Goal: Check status: Check status

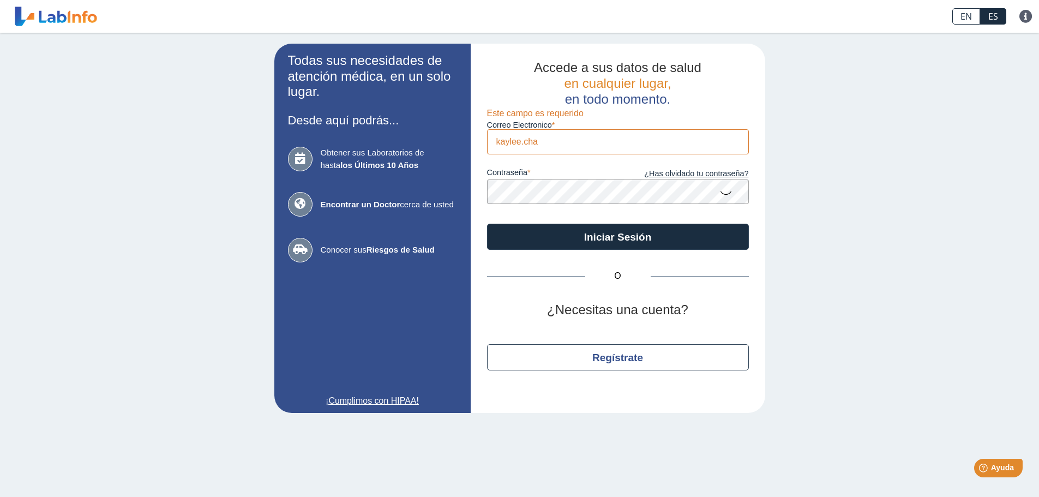
type input "[EMAIL_ADDRESS][PERSON_NAME][DOMAIN_NAME]"
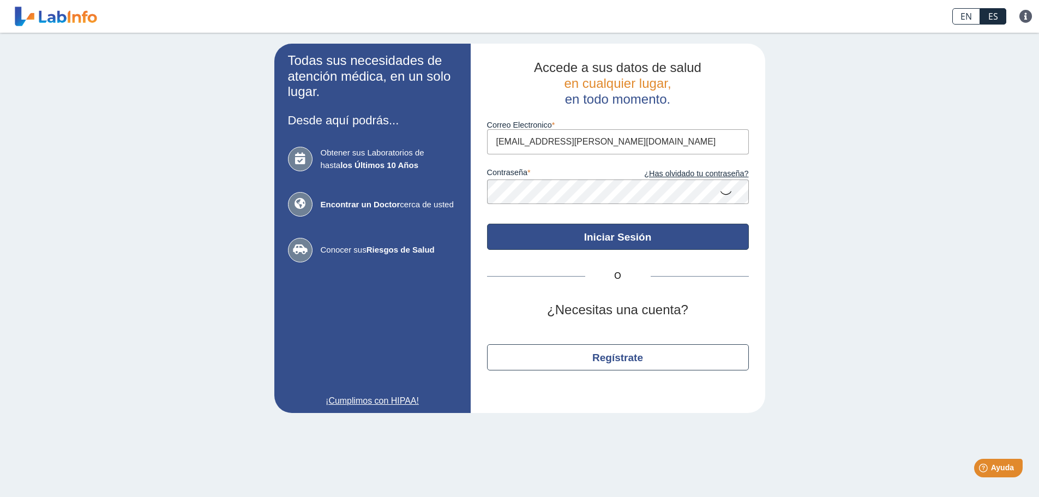
click at [533, 239] on button "Iniciar Sesión" at bounding box center [618, 237] width 262 height 26
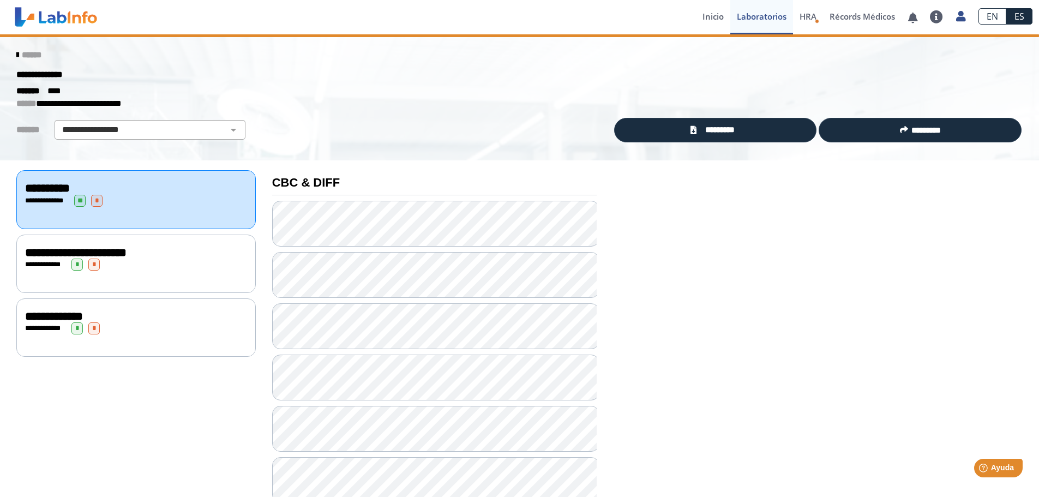
click at [16, 54] on icon at bounding box center [17, 55] width 2 height 9
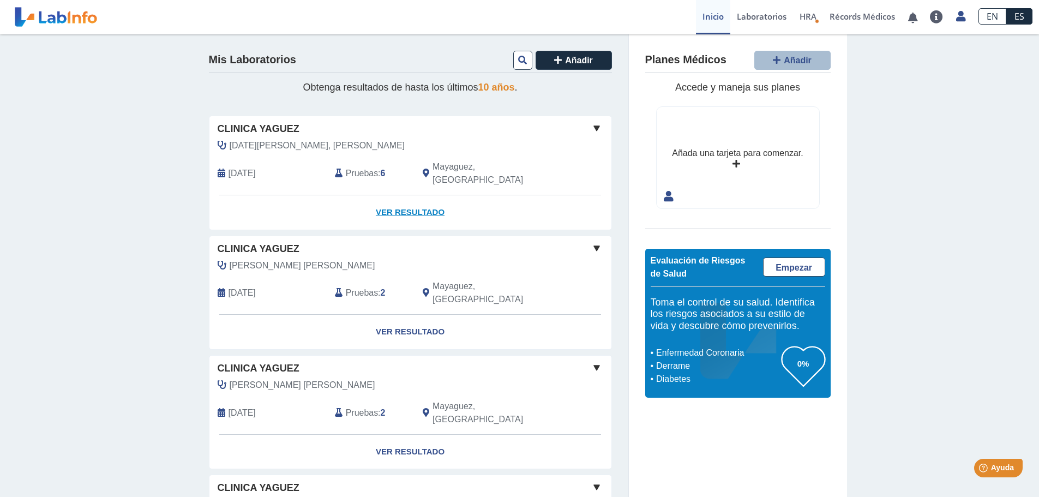
click at [410, 204] on link "Ver Resultado" at bounding box center [410, 212] width 402 height 34
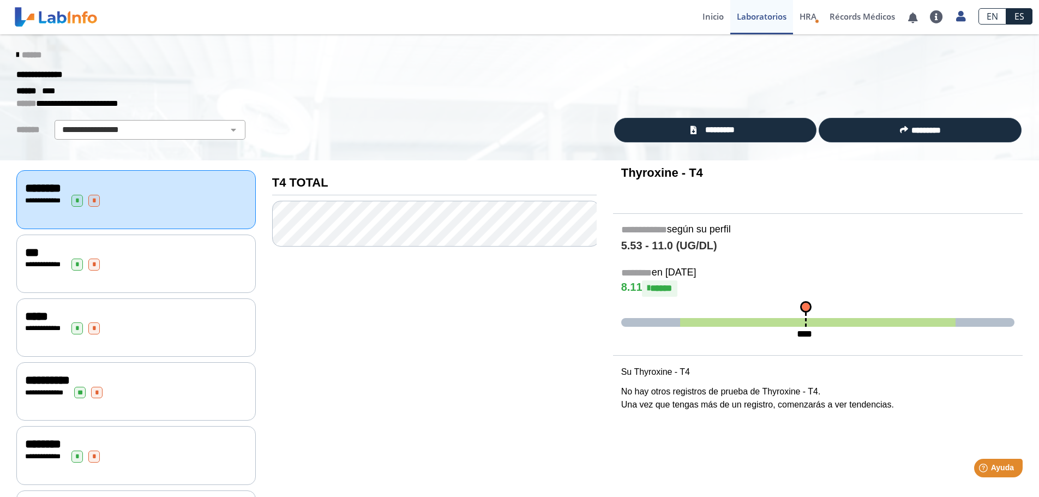
click at [16, 51] on icon at bounding box center [17, 55] width 2 height 9
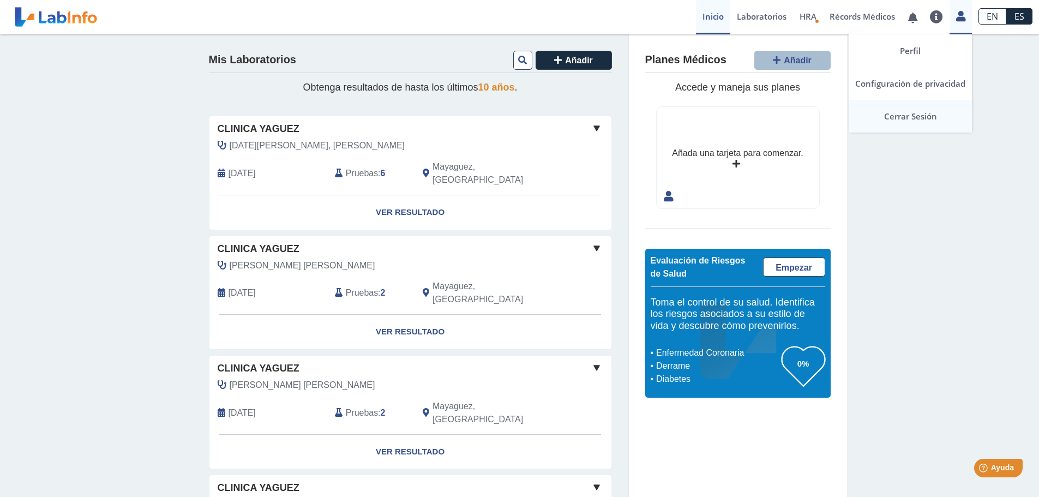
click at [923, 113] on link "Cerrar Sesión" at bounding box center [910, 116] width 123 height 33
